Goal: Information Seeking & Learning: Learn about a topic

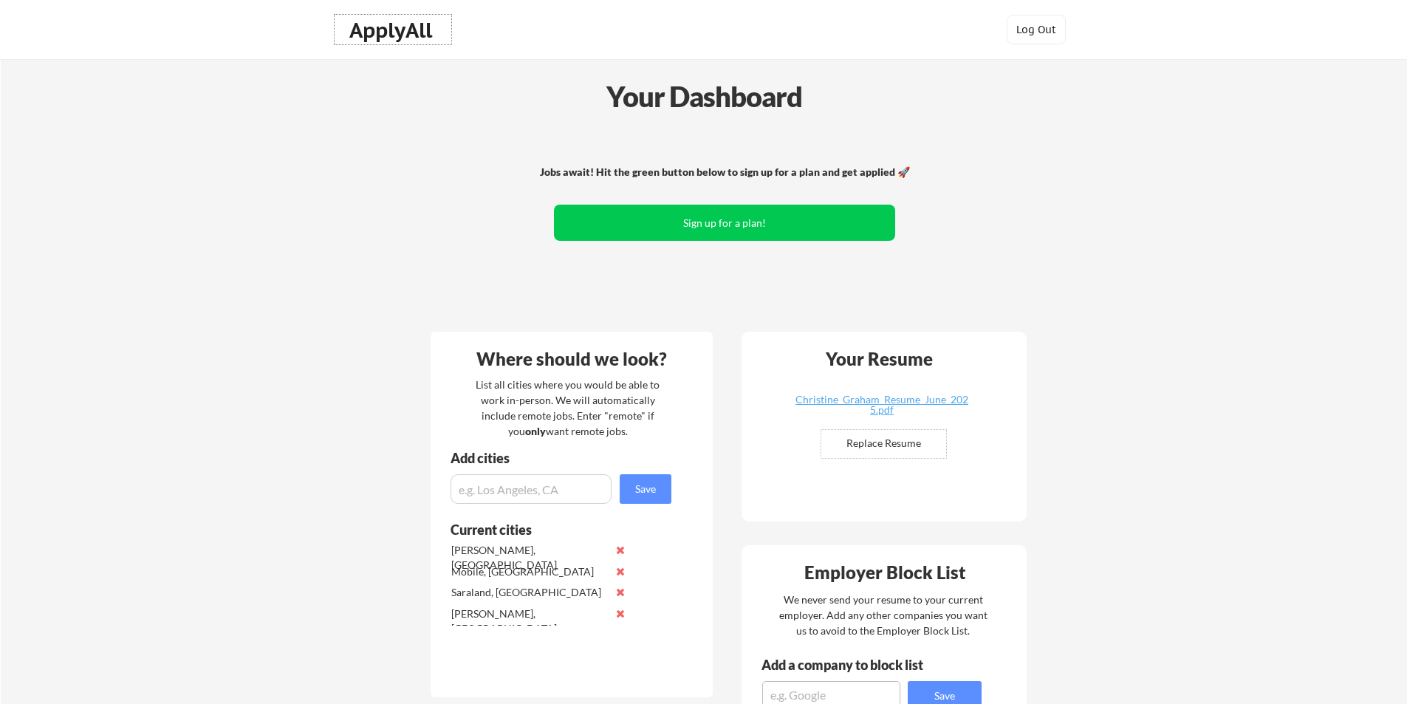
click at [390, 33] on div "ApplyAll" at bounding box center [392, 30] width 87 height 25
click at [390, 32] on div "ApplyAll" at bounding box center [392, 30] width 87 height 25
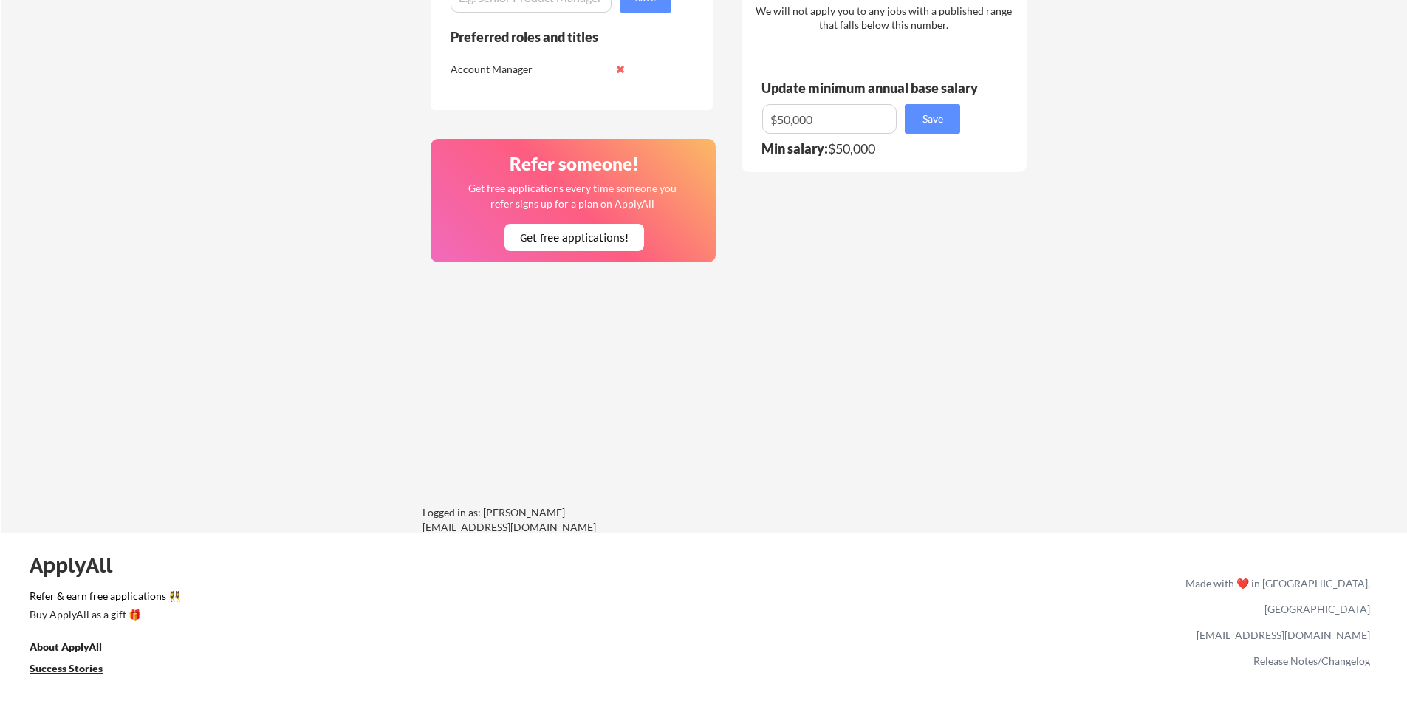
scroll to position [958, 0]
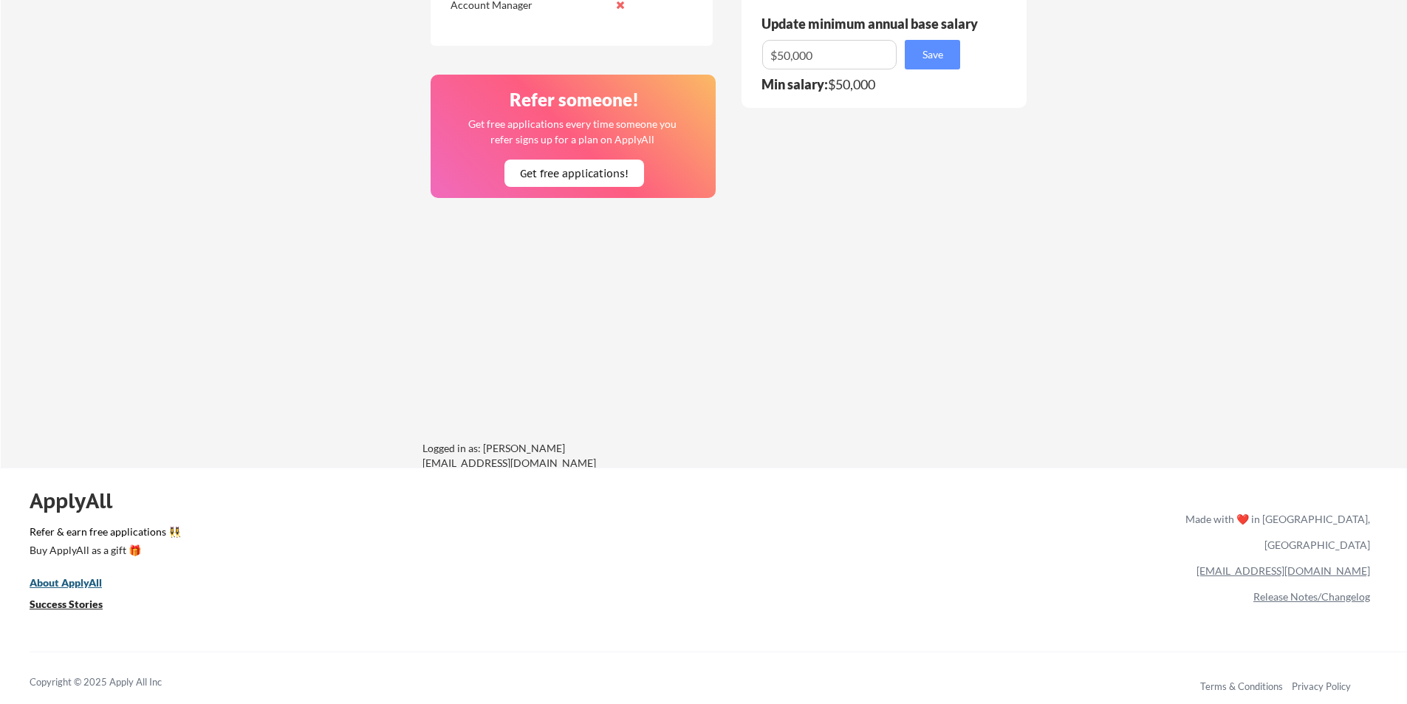
click at [54, 579] on u "About ApplyAll" at bounding box center [66, 582] width 72 height 13
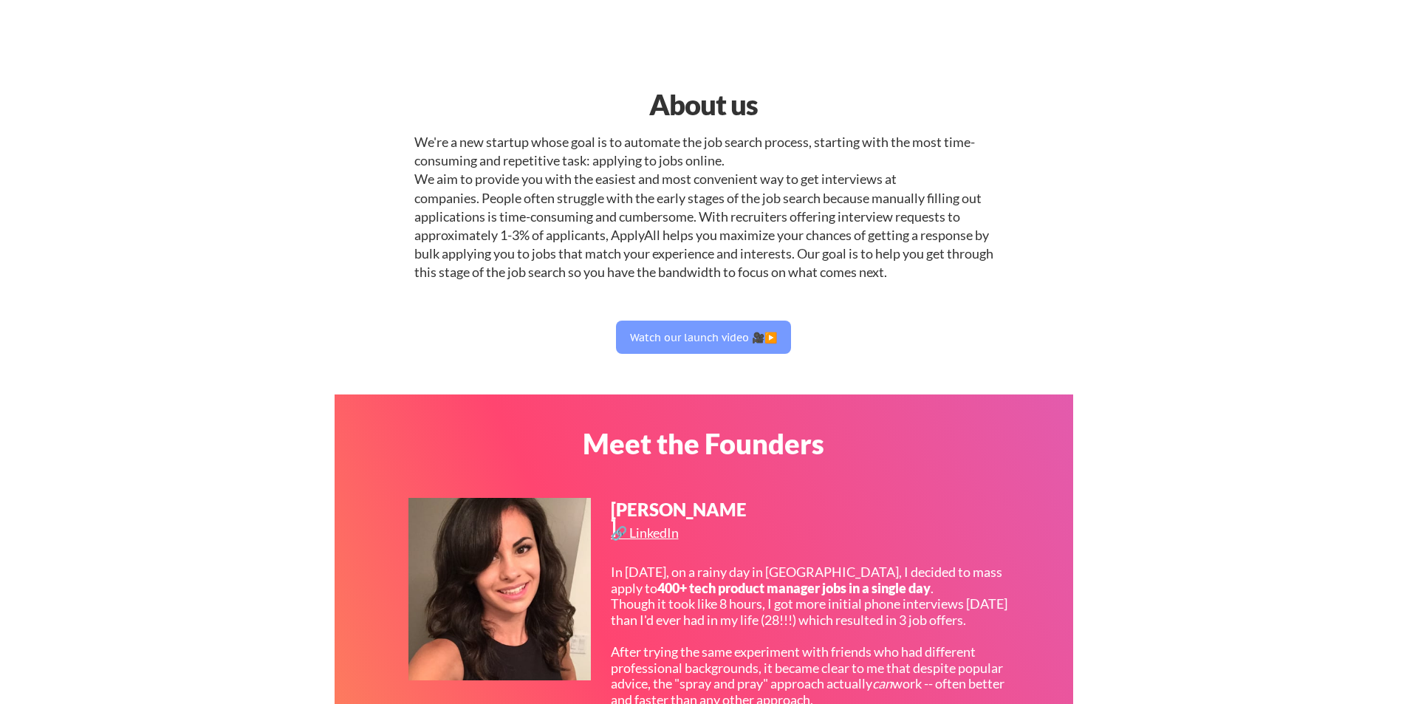
select select ""sales""
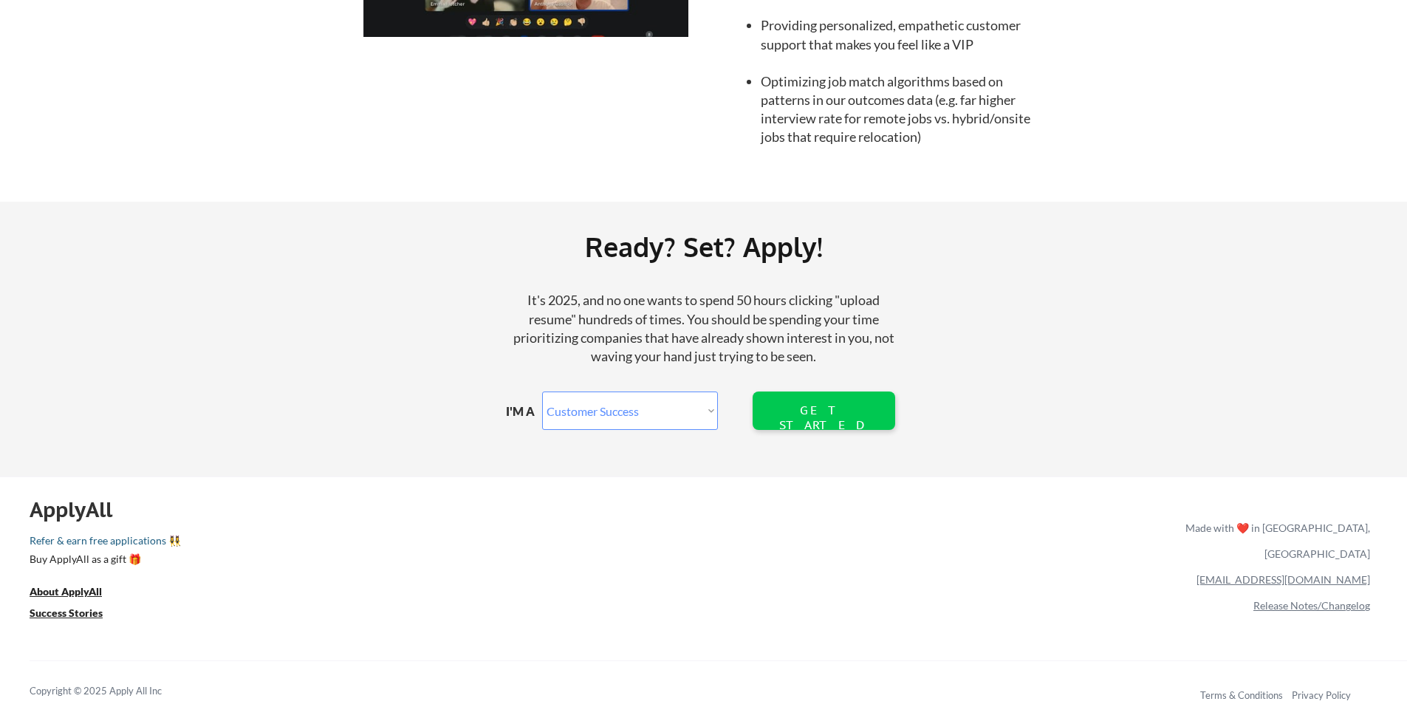
scroll to position [1595, 0]
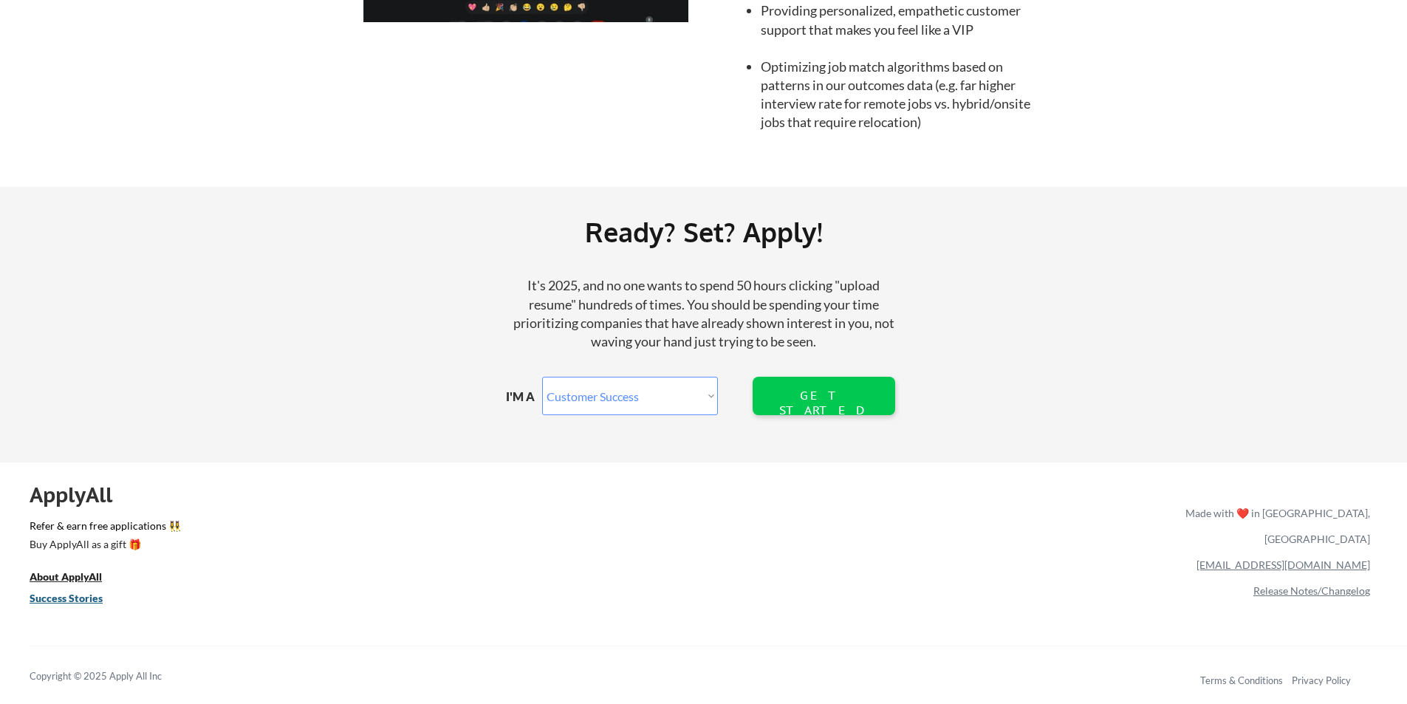
click at [92, 601] on u "Success Stories" at bounding box center [66, 598] width 73 height 13
